Goal: Ask a question

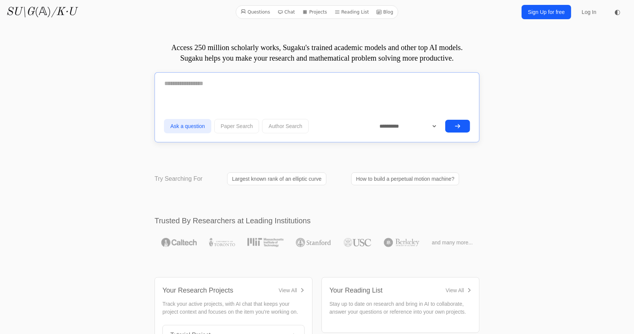
click at [186, 83] on textarea at bounding box center [317, 83] width 306 height 19
click at [311, 98] on form "**********" at bounding box center [317, 105] width 306 height 62
click at [184, 84] on textarea at bounding box center [317, 83] width 306 height 19
click at [201, 89] on textarea at bounding box center [317, 83] width 306 height 19
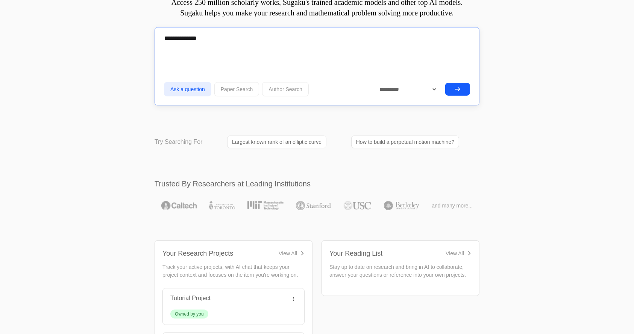
scroll to position [50, 0]
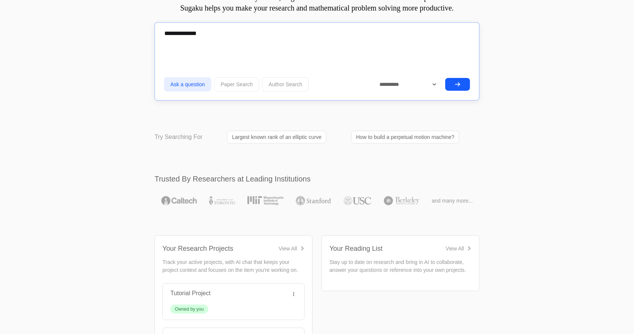
type textarea "**********"
click at [451, 86] on button "submit" at bounding box center [457, 84] width 25 height 13
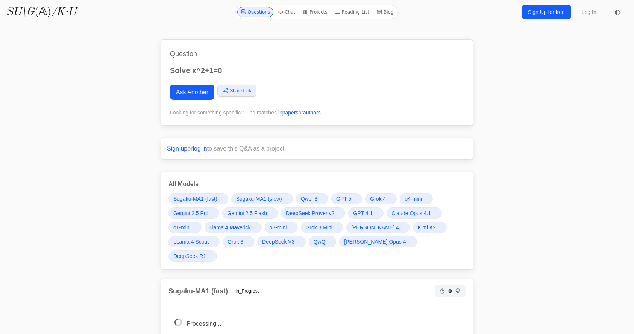
click at [186, 94] on link "Ask Another" at bounding box center [192, 92] width 44 height 15
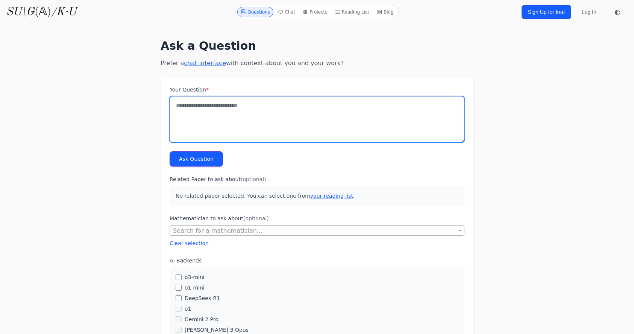
click at [250, 119] on textarea "Your Question *" at bounding box center [317, 119] width 295 height 46
type textarea "*"
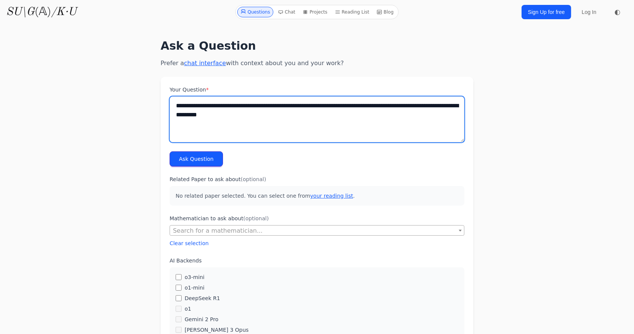
type textarea "**********"
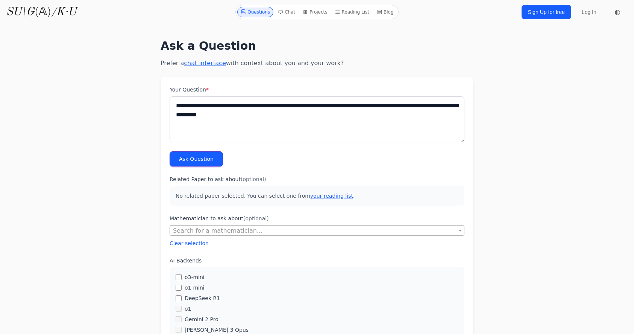
click at [186, 157] on button "Ask Question" at bounding box center [196, 158] width 53 height 15
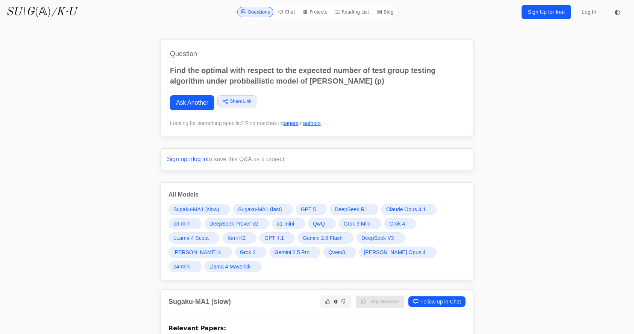
click at [263, 206] on span "Sugaku-MA1 (fast)" at bounding box center [260, 209] width 44 height 8
click at [364, 251] on span "[PERSON_NAME] Opus 4" at bounding box center [395, 252] width 62 height 8
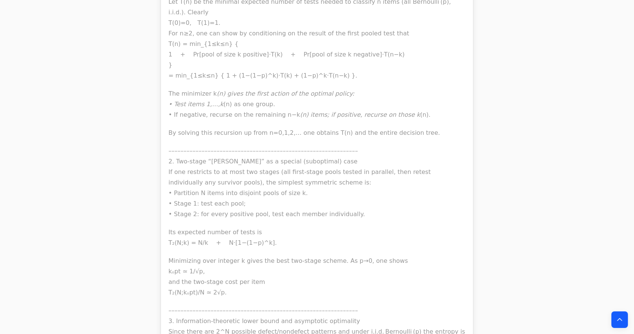
scroll to position [21783, 0]
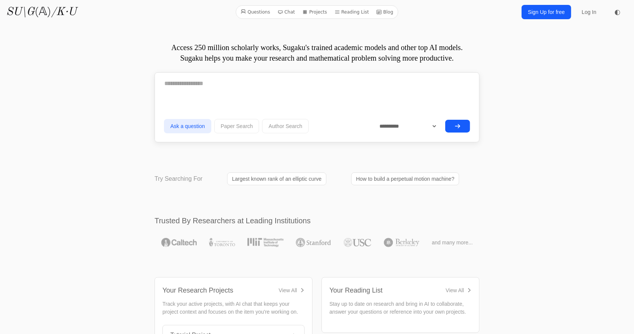
click at [545, 11] on link "Sign Up for free" at bounding box center [547, 12] width 50 height 14
